Goal: Transaction & Acquisition: Purchase product/service

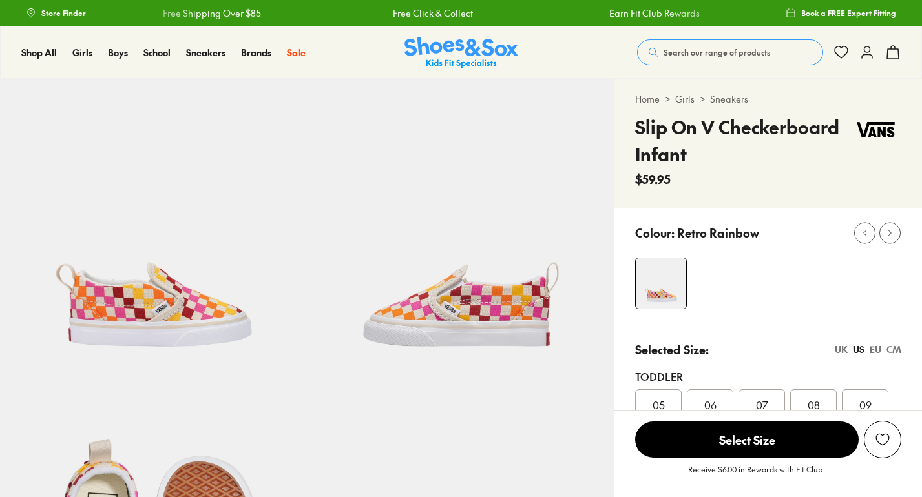
select select "*"
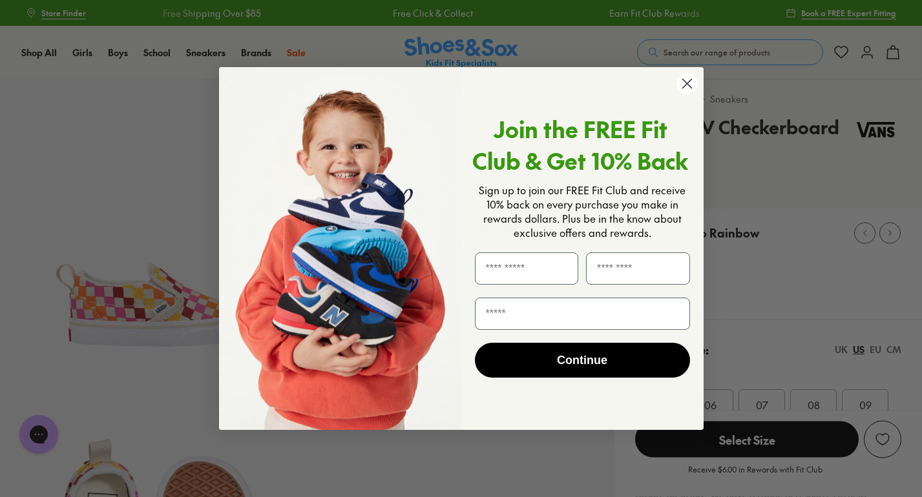
click at [724, 100] on div "Close dialog Join the FREE Fit Club & Get 10% Back Sign up to join our FREE Fit…" at bounding box center [461, 248] width 922 height 497
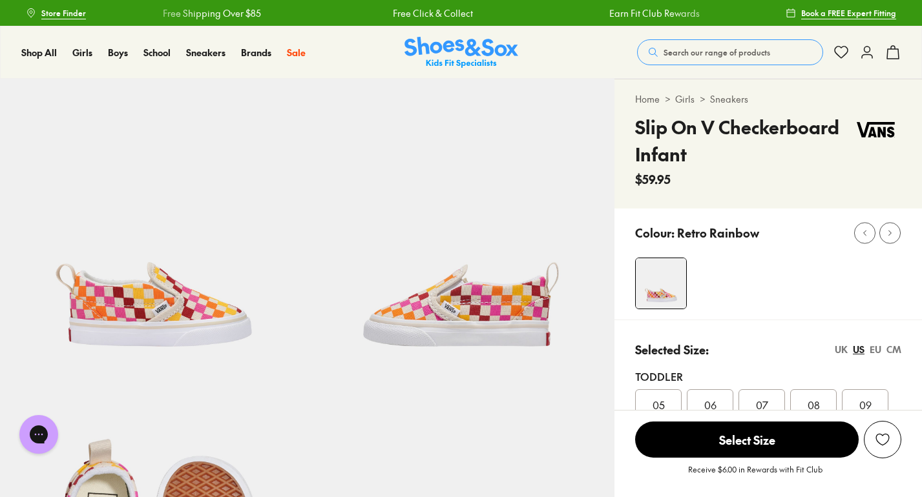
click at [726, 101] on link "Sneakers" at bounding box center [729, 99] width 38 height 14
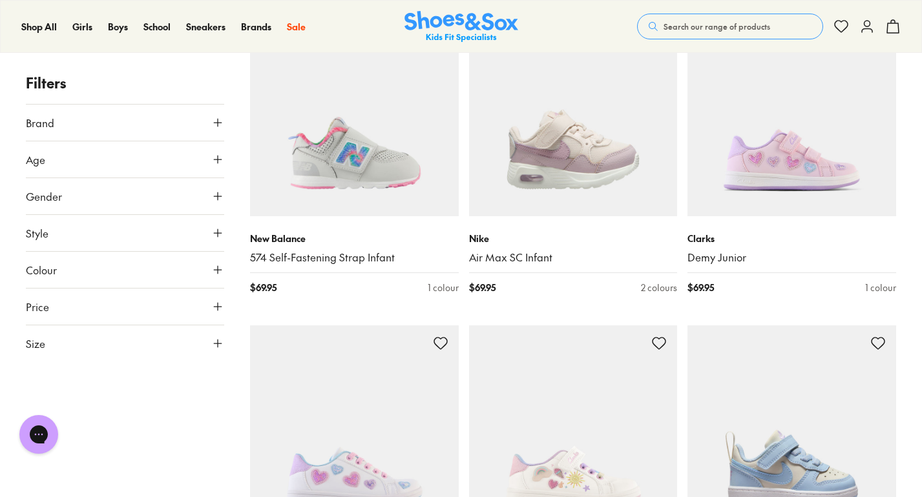
scroll to position [2752, 0]
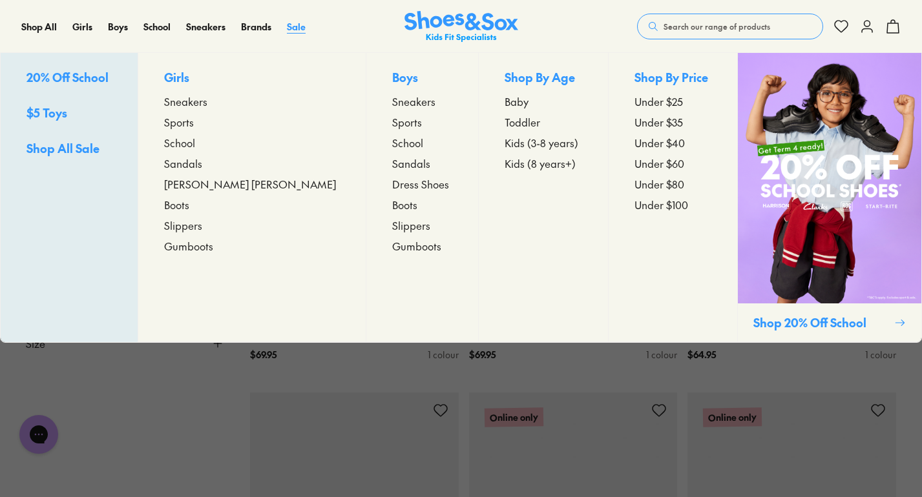
click at [297, 29] on span "Sale" at bounding box center [296, 26] width 19 height 13
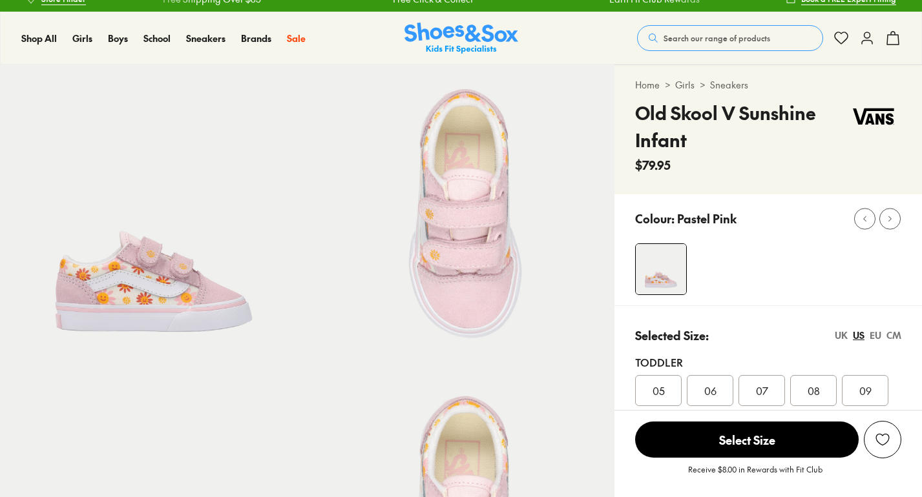
scroll to position [91, 0]
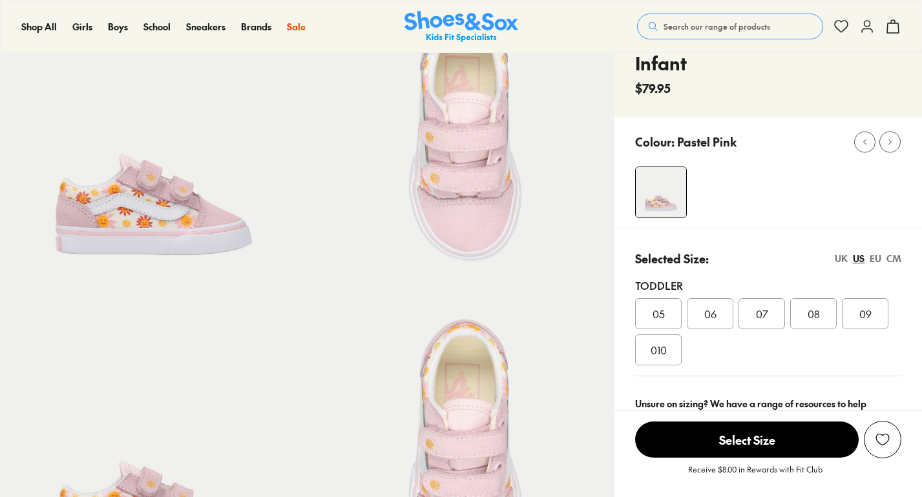
select select "*"
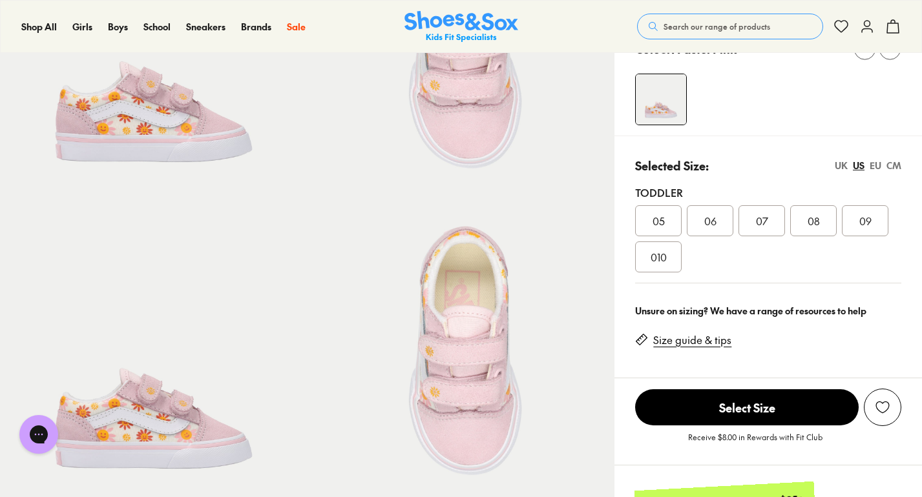
scroll to position [195, 0]
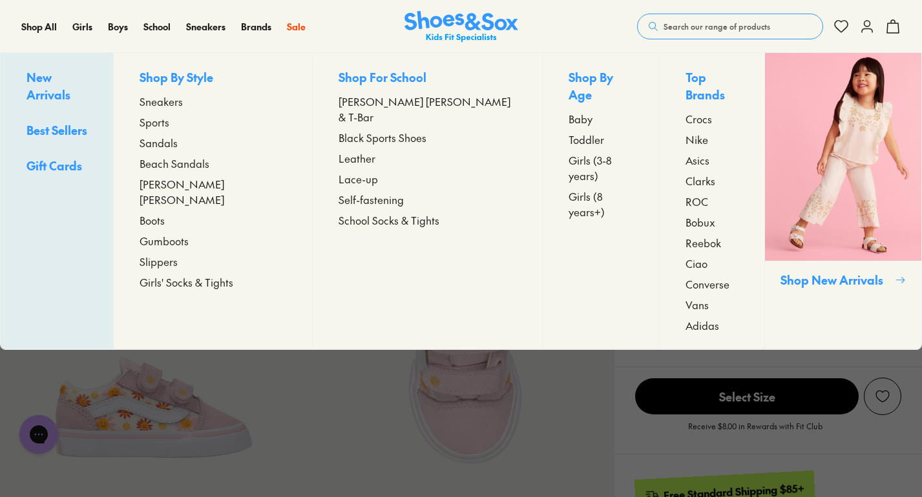
click at [183, 106] on span "Sneakers" at bounding box center [161, 102] width 43 height 16
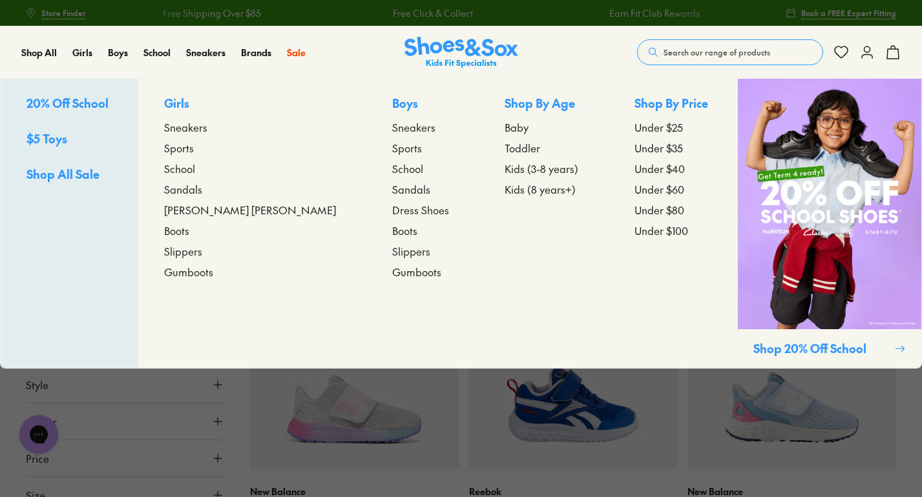
click at [207, 129] on span "Sneakers" at bounding box center [185, 128] width 43 height 16
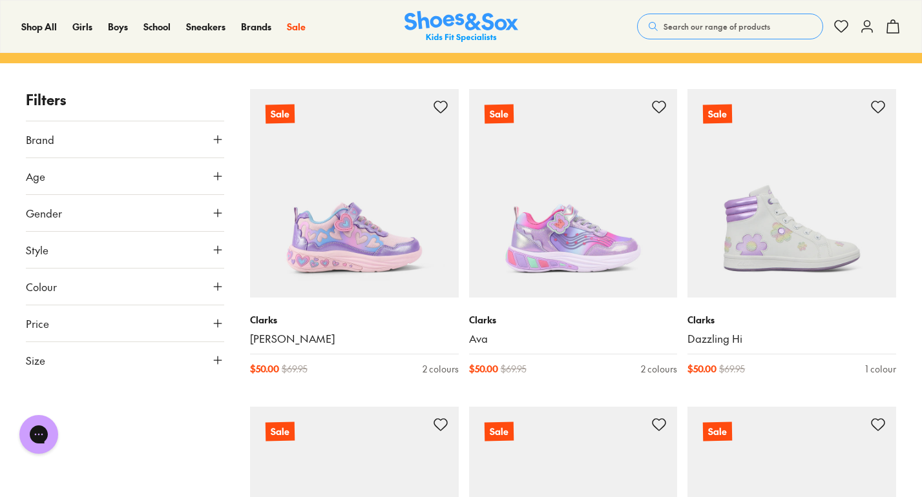
click at [65, 360] on button "Size" at bounding box center [125, 360] width 198 height 36
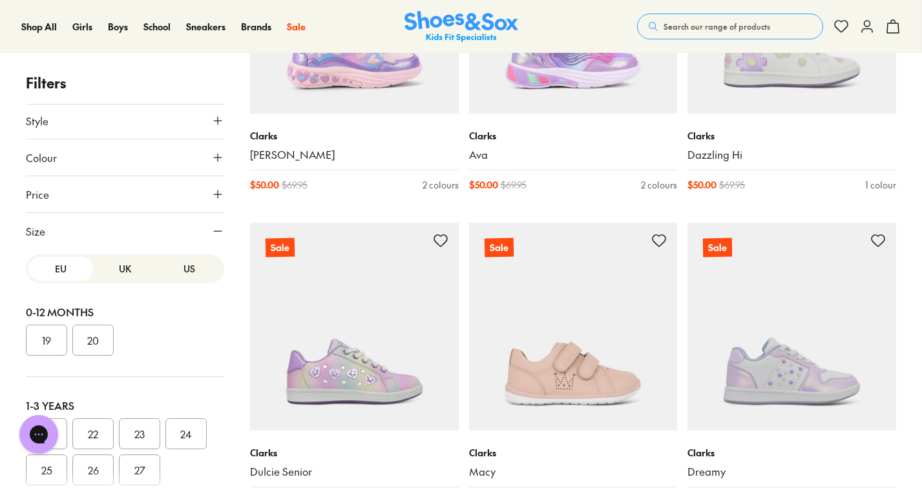
click at [132, 272] on button "UK" at bounding box center [125, 269] width 65 height 24
click at [178, 276] on button "US" at bounding box center [189, 269] width 65 height 24
click at [139, 437] on button "07" at bounding box center [139, 434] width 41 height 31
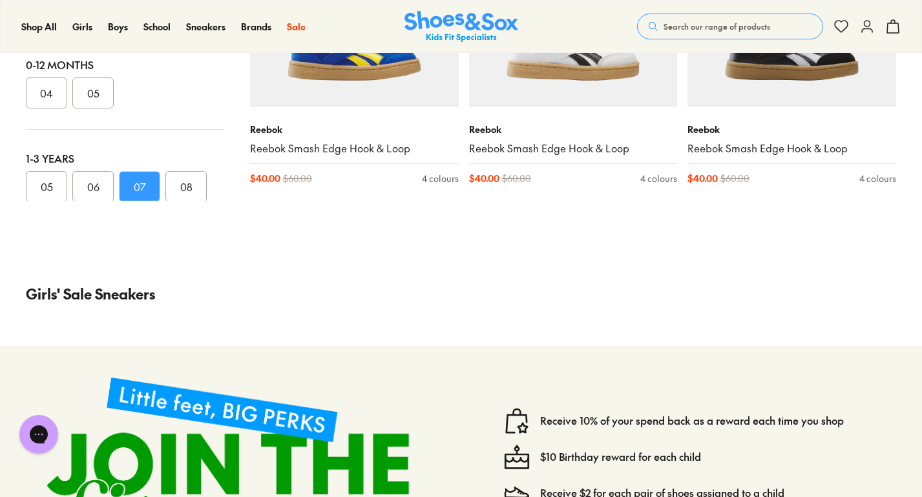
scroll to position [687, 0]
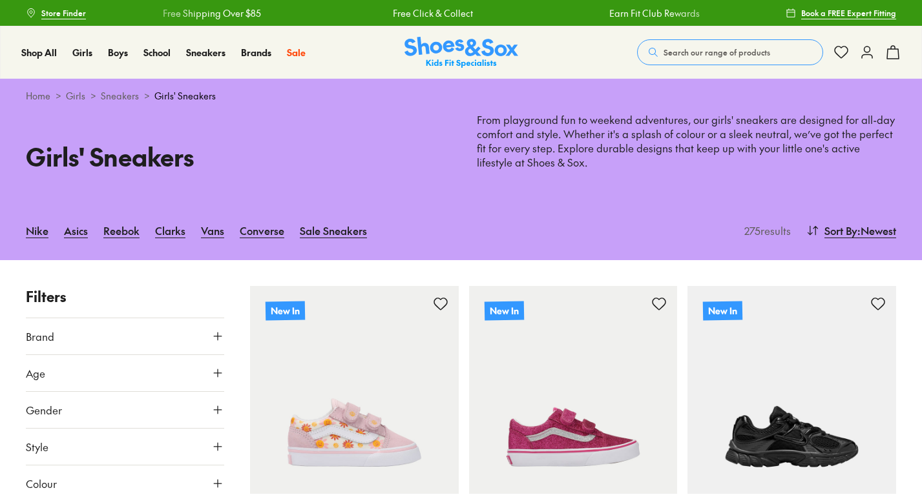
scroll to position [249, 0]
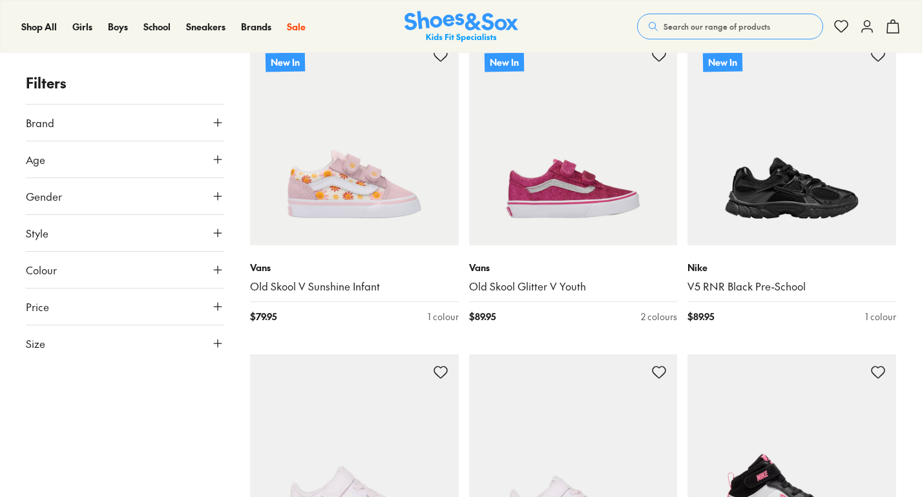
click at [81, 339] on button "Size" at bounding box center [125, 344] width 198 height 36
click at [131, 382] on button "UK" at bounding box center [125, 382] width 65 height 24
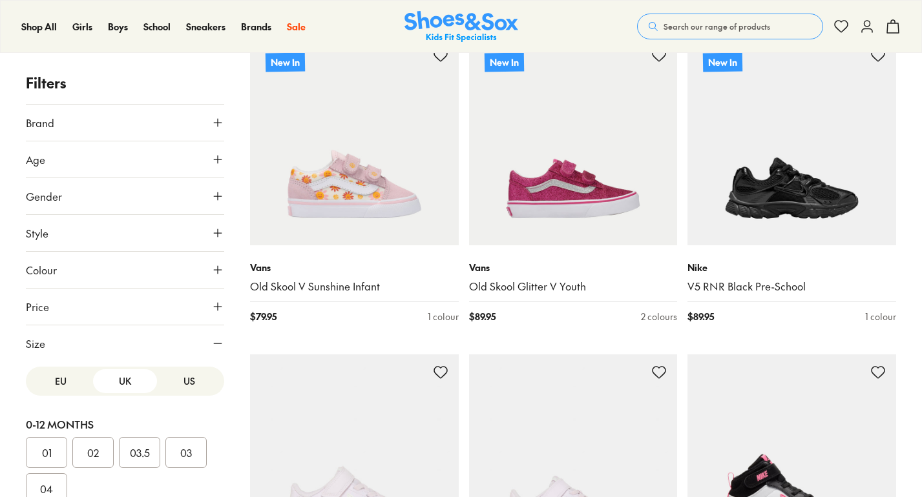
click at [180, 379] on button "US" at bounding box center [189, 382] width 65 height 24
click at [141, 444] on button "07" at bounding box center [139, 445] width 41 height 31
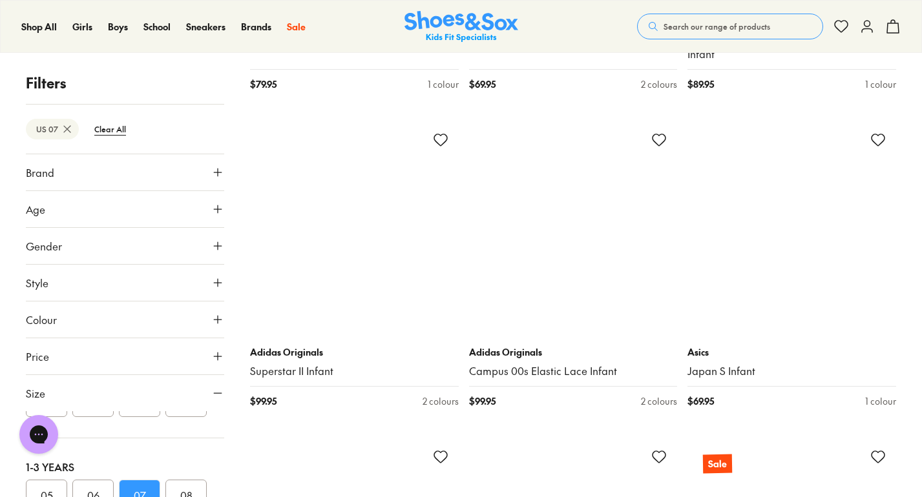
scroll to position [4995, 0]
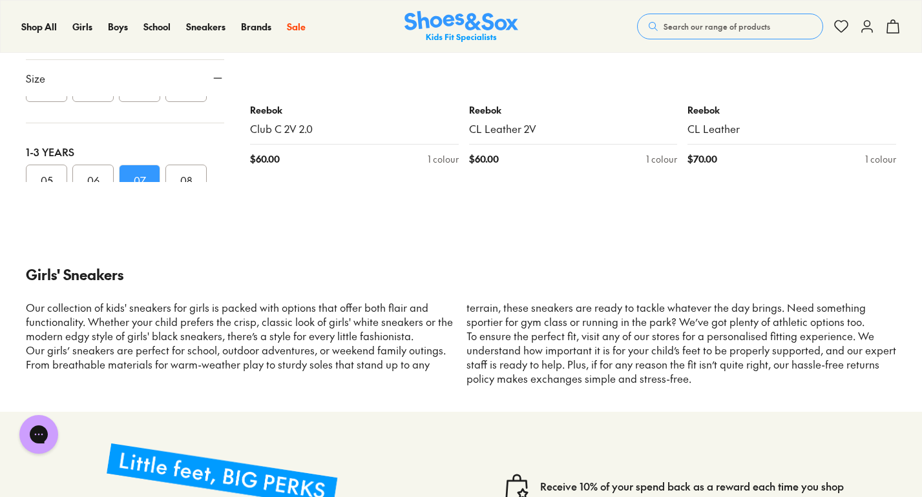
scroll to position [9913, 0]
